Goal: Task Accomplishment & Management: Use online tool/utility

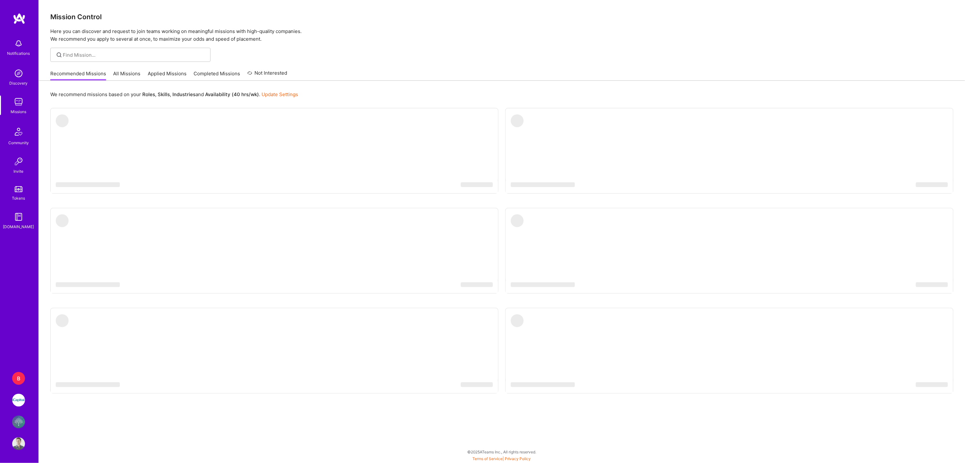
click at [18, 374] on div "B" at bounding box center [18, 378] width 13 height 13
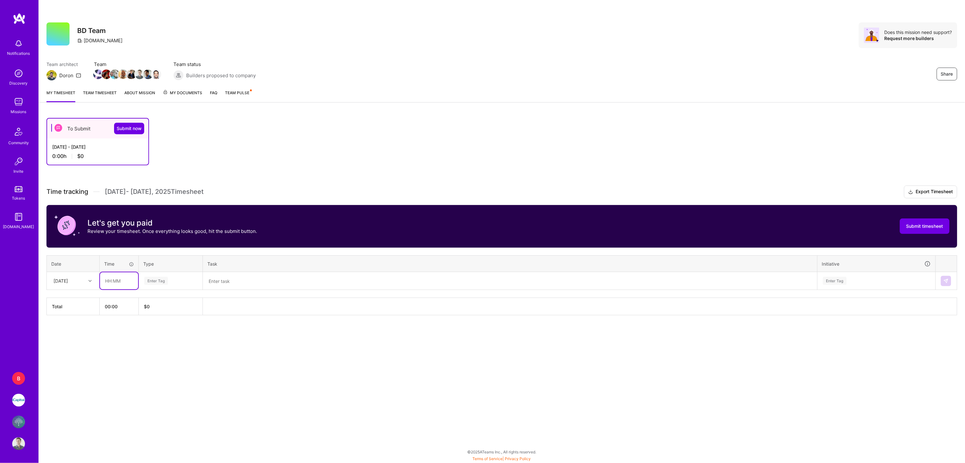
click at [121, 277] on input "text" at bounding box center [119, 280] width 38 height 17
type input "01:00"
click at [160, 347] on span "Engineering" at bounding box center [156, 347] width 28 height 9
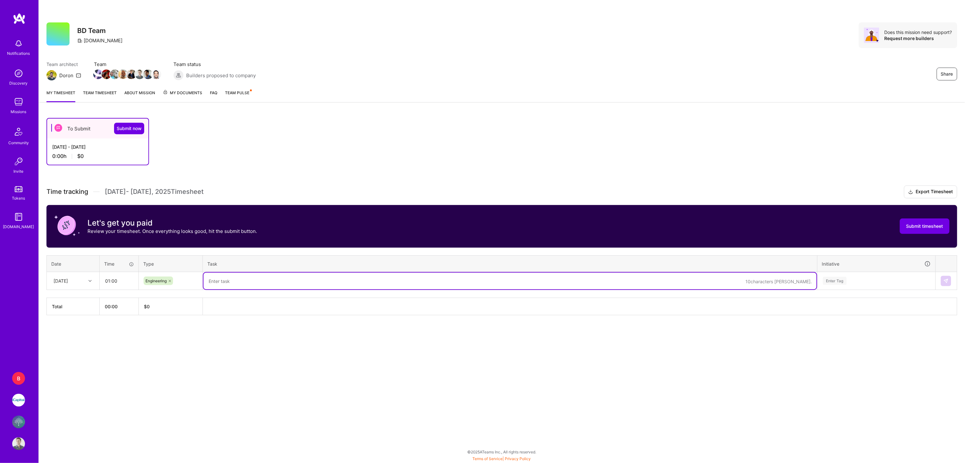
click at [847, 278] on div "Enter Tag" at bounding box center [835, 281] width 24 height 10
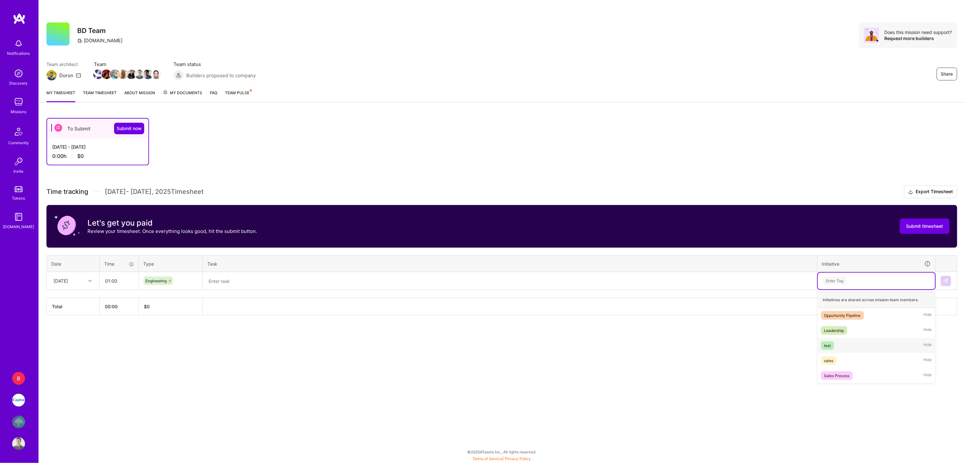
click at [830, 342] on div "test" at bounding box center [827, 345] width 7 height 7
click at [362, 343] on div "To Submit Submit now [DATE] - [DATE] 0:00 h $0 Time tracking [DATE] - [DATE] Ti…" at bounding box center [502, 228] width 926 height 237
click at [196, 89] on span "My Documents" at bounding box center [182, 92] width 39 height 7
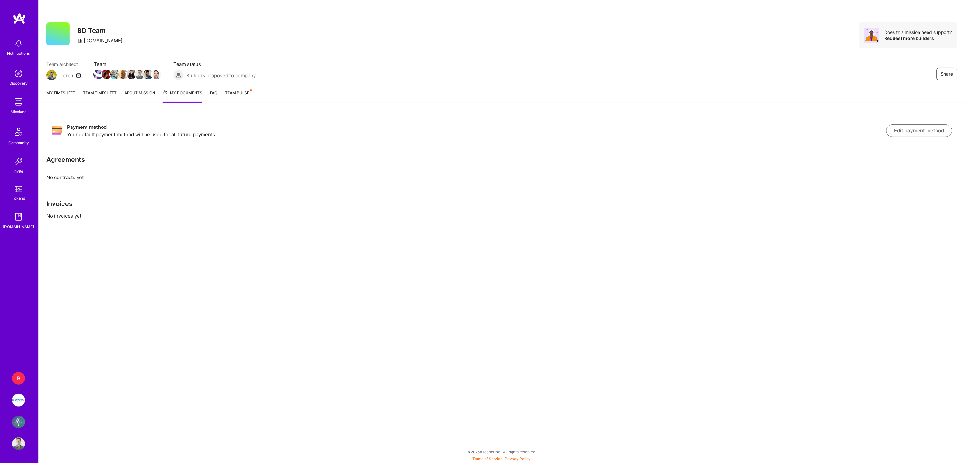
click at [138, 91] on link "About Mission" at bounding box center [139, 95] width 31 height 13
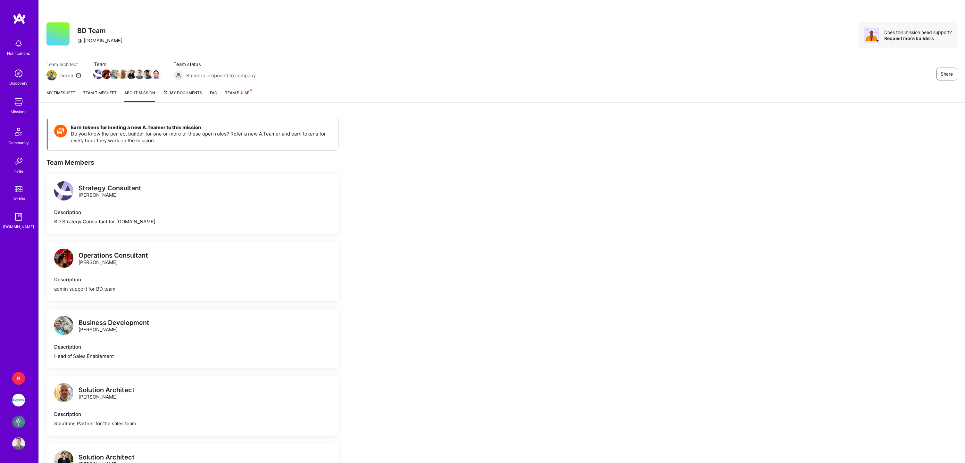
click at [248, 92] on span "Team Pulse" at bounding box center [237, 92] width 24 height 5
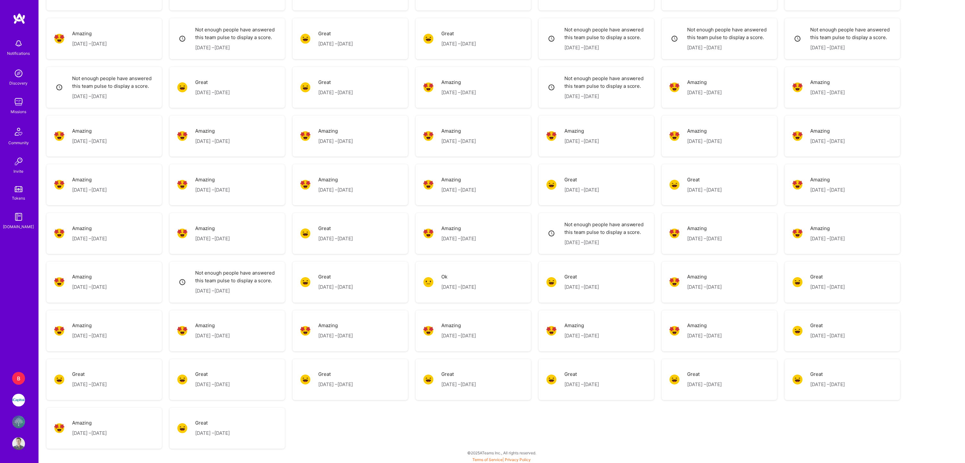
scroll to position [379, 0]
